Goal: Task Accomplishment & Management: Use online tool/utility

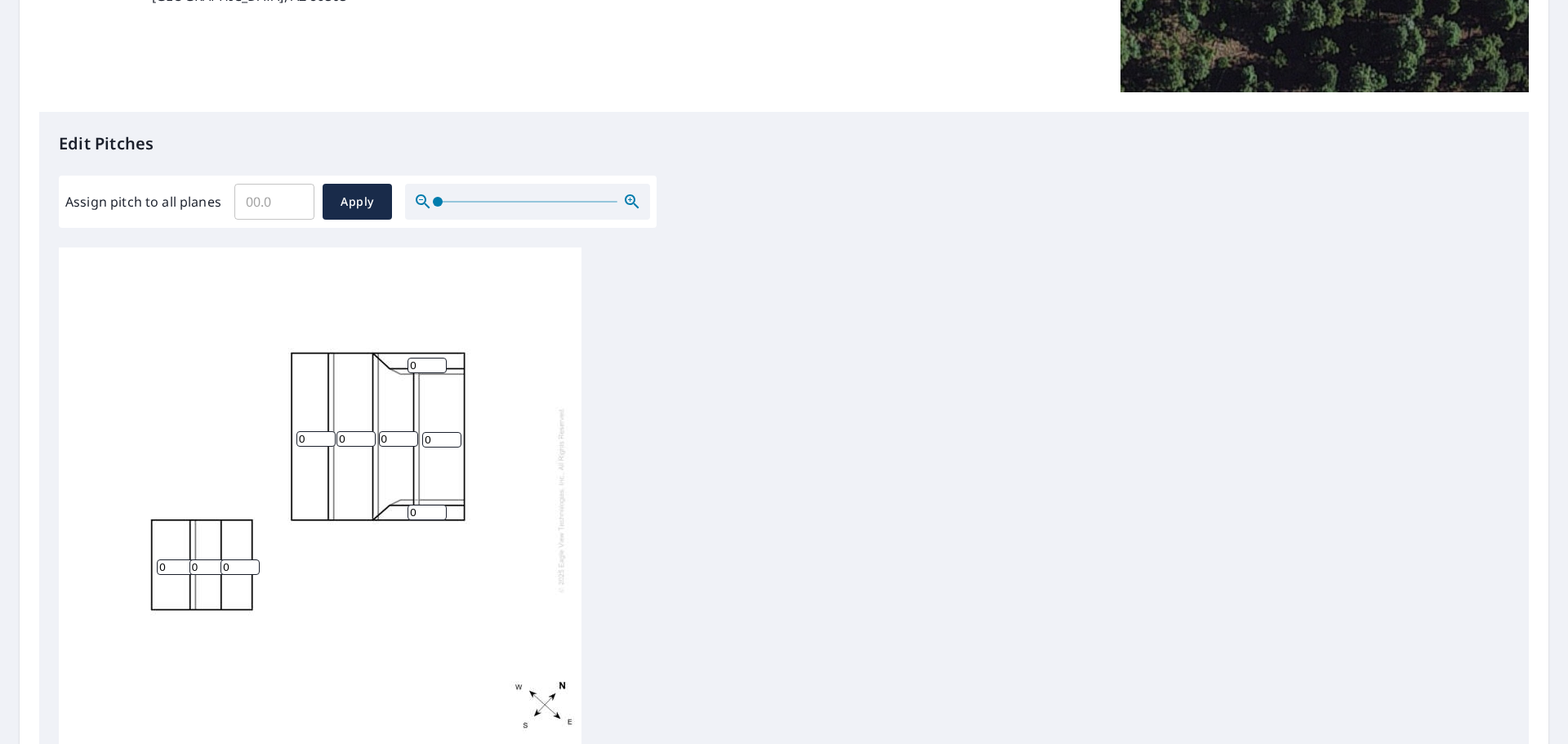
scroll to position [409, 0]
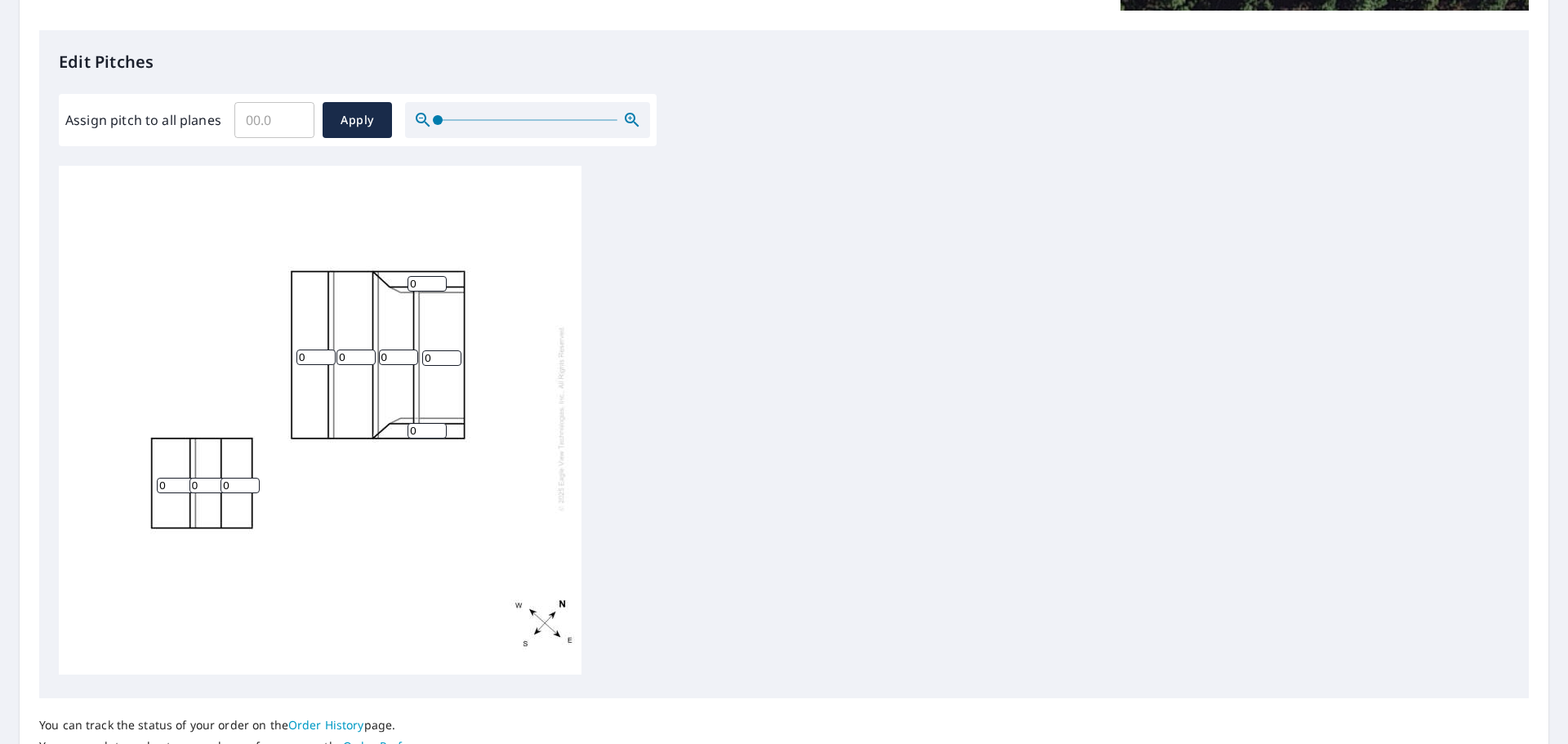
drag, startPoint x: 440, startPoint y: 342, endPoint x: 415, endPoint y: 341, distance: 25.0
click at [415, 341] on div "0 0 0 0 0 0 0 0 0" at bounding box center [320, 418] width 523 height 513
type input "4"
drag, startPoint x: 414, startPoint y: 272, endPoint x: 390, endPoint y: 271, distance: 24.0
click at [390, 271] on div "0 0 4 0 0 0 0 0 0" at bounding box center [320, 418] width 523 height 513
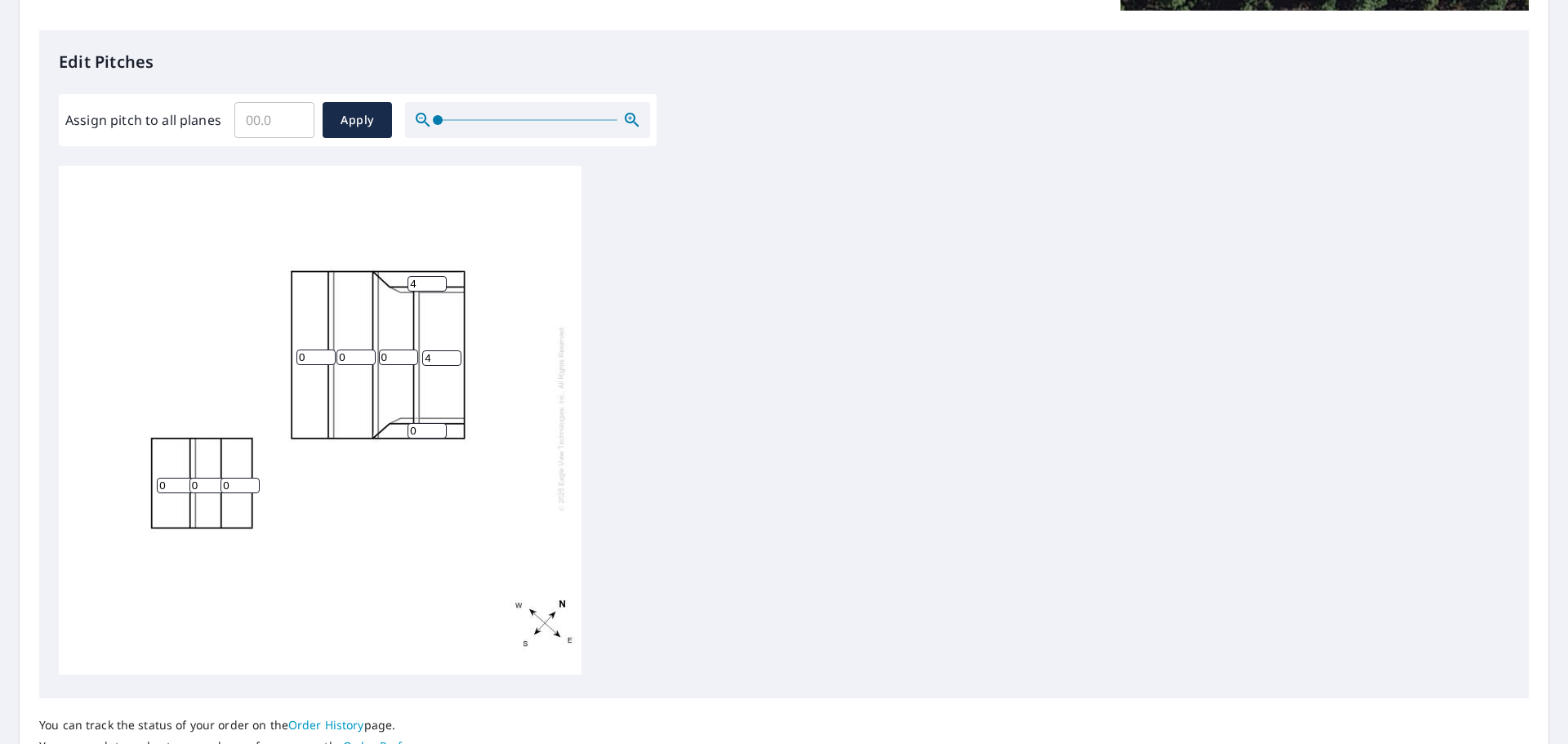
type input "4"
drag, startPoint x: 423, startPoint y: 415, endPoint x: 395, endPoint y: 395, distance: 34.4
click at [378, 416] on div "0 0 4 0 0 0 0 4 0" at bounding box center [320, 418] width 523 height 513
type input "4"
drag, startPoint x: 396, startPoint y: 345, endPoint x: 374, endPoint y: 346, distance: 22.0
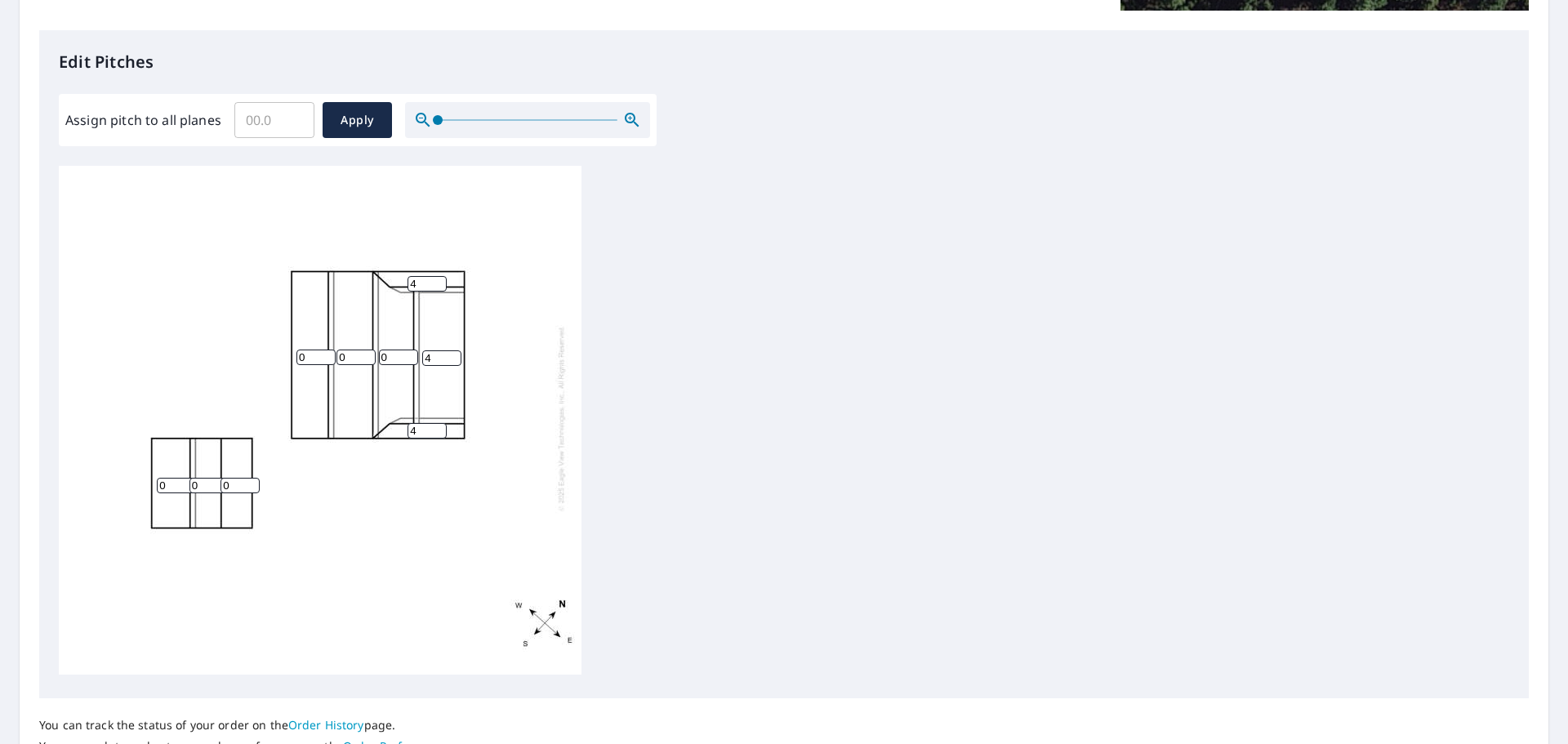
click at [374, 346] on div "0 0 4 0 0 0 0 4 4" at bounding box center [320, 418] width 523 height 513
type input "4"
drag, startPoint x: 349, startPoint y: 347, endPoint x: 323, endPoint y: 350, distance: 26.2
click at [323, 350] on div "0 0 4 4 0 0 0 4 4" at bounding box center [320, 418] width 523 height 513
type input "8"
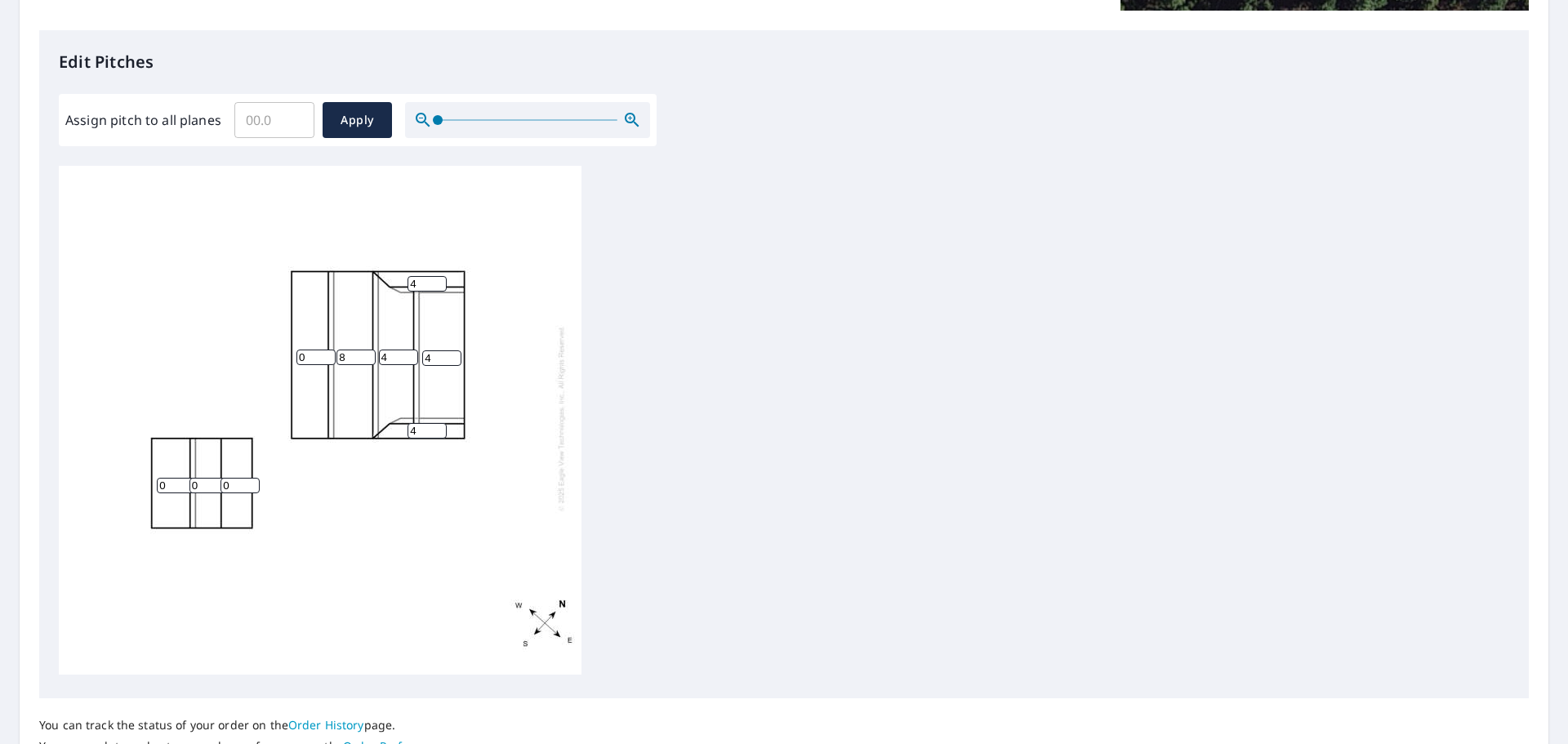
drag, startPoint x: 314, startPoint y: 347, endPoint x: 232, endPoint y: 360, distance: 83.0
click at [236, 354] on div "8 0 4 4 0 0 0 4 4" at bounding box center [320, 418] width 523 height 513
type input "8"
drag, startPoint x: 236, startPoint y: 470, endPoint x: 202, endPoint y: 474, distance: 34.2
click at [209, 473] on div "8 8 4 4 0 0 0 4 4" at bounding box center [320, 418] width 523 height 513
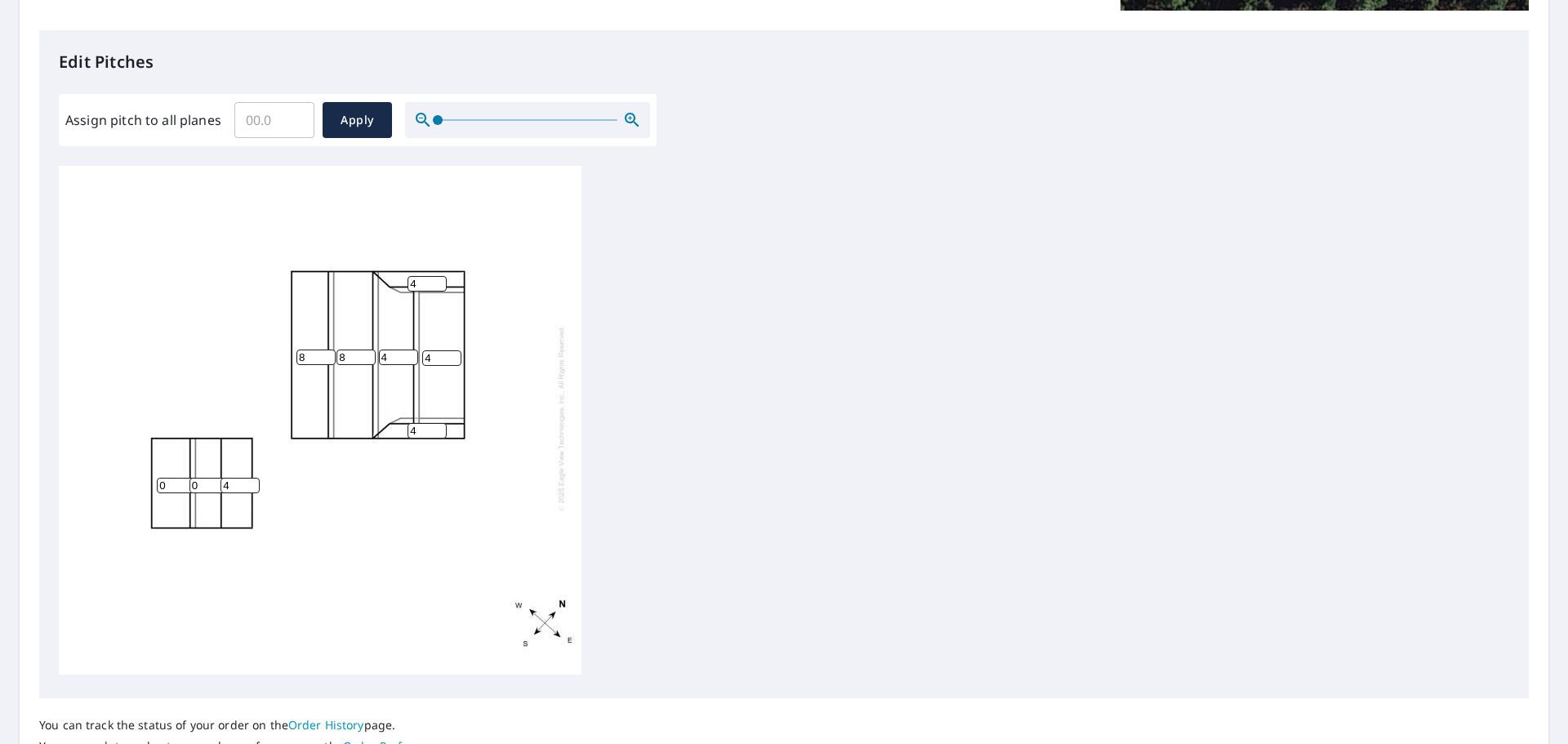
type input "4"
drag, startPoint x: 202, startPoint y: 476, endPoint x: 176, endPoint y: 478, distance: 26.1
click at [176, 478] on div "8 8 4 4 0 0 4 4 4" at bounding box center [320, 418] width 523 height 513
type input "4"
drag, startPoint x: 169, startPoint y: 478, endPoint x: 138, endPoint y: 477, distance: 31.0
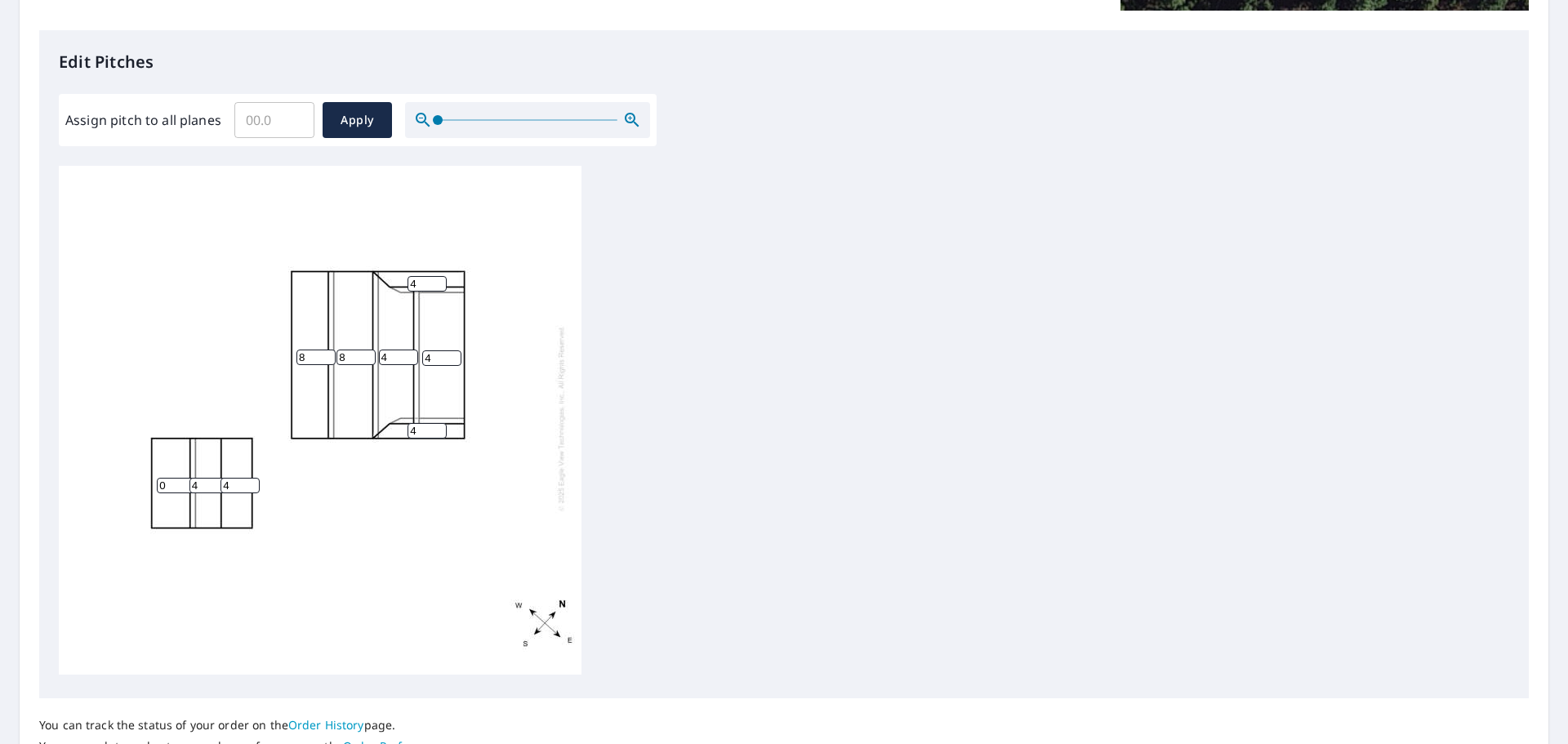
click at [138, 477] on div "8 8 4 4 0 4 4 4 4" at bounding box center [320, 418] width 523 height 513
type input "8"
click at [661, 477] on div "8 8 4 4 8 4 4 4 4" at bounding box center [784, 422] width 1450 height 513
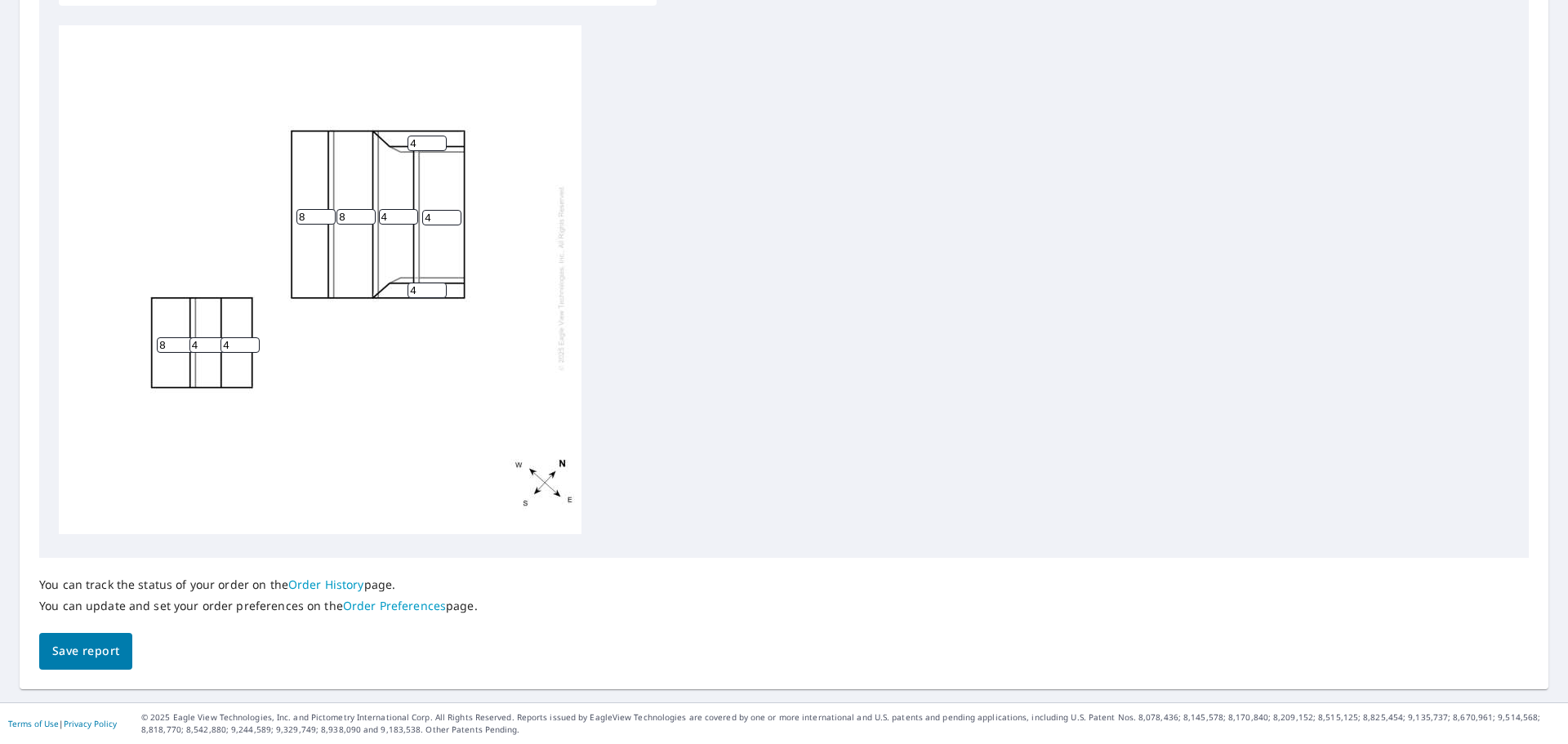
click at [89, 645] on span "Save report" at bounding box center [86, 651] width 67 height 21
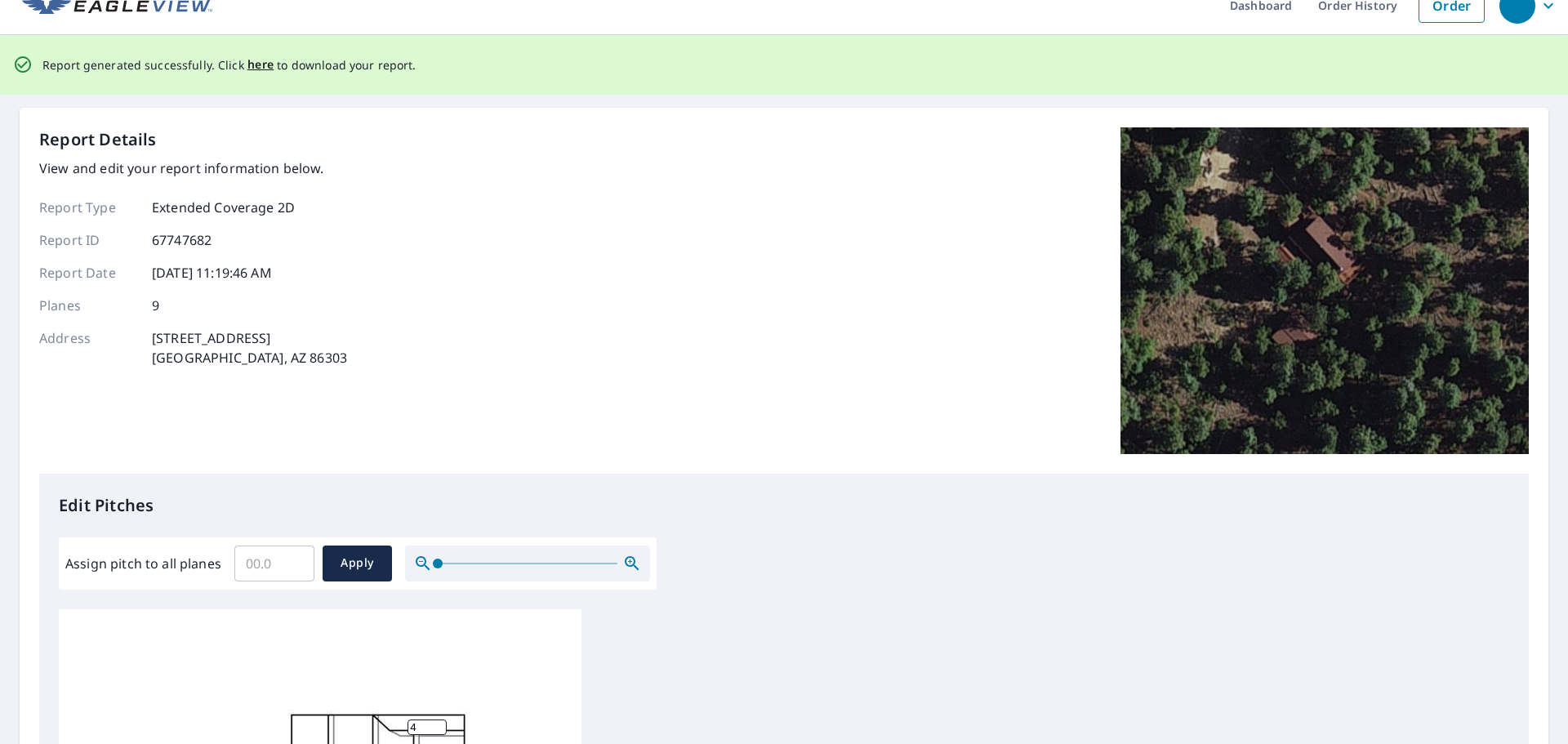
scroll to position [0, 0]
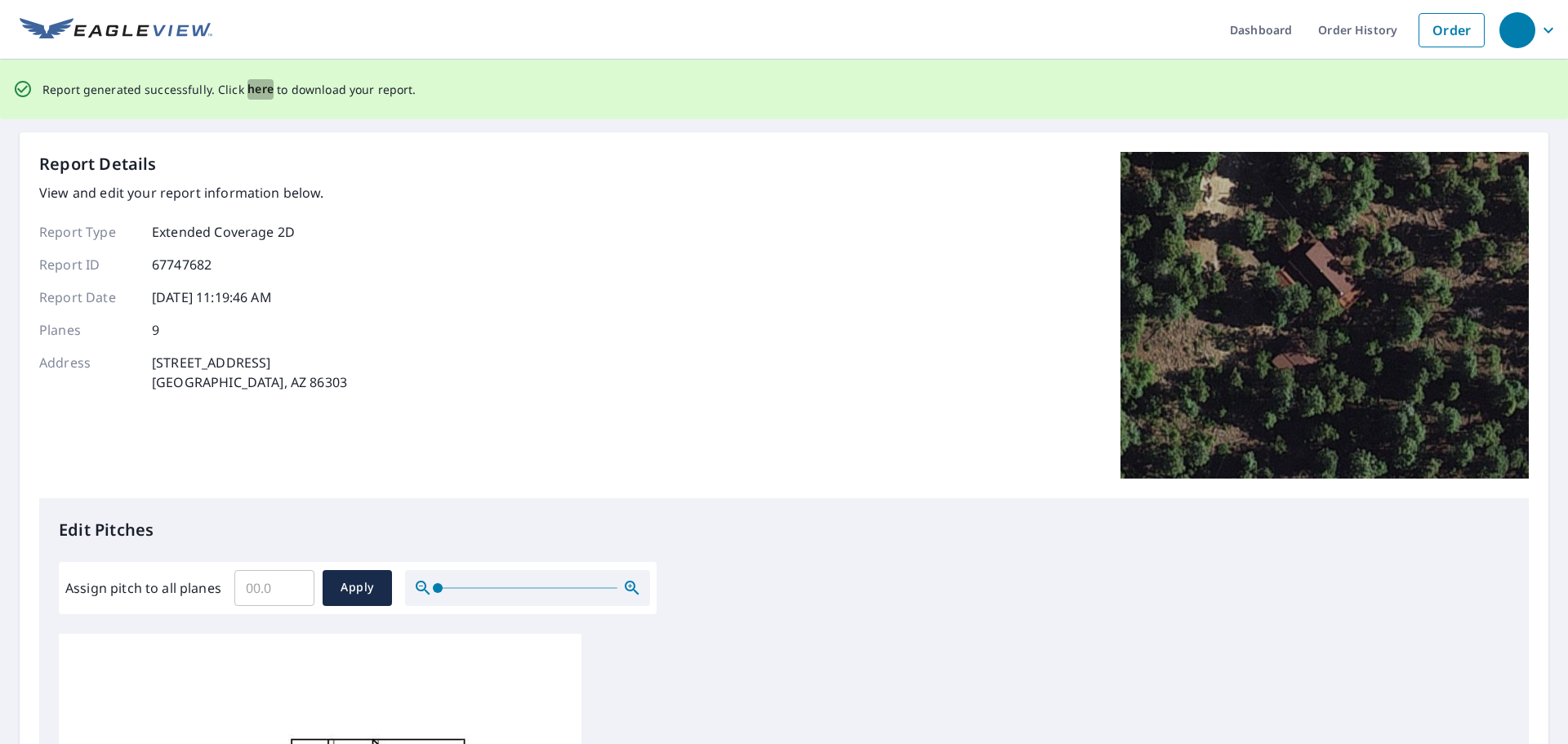
click at [252, 89] on span "here" at bounding box center [261, 89] width 27 height 21
